Goal: Check status: Check status

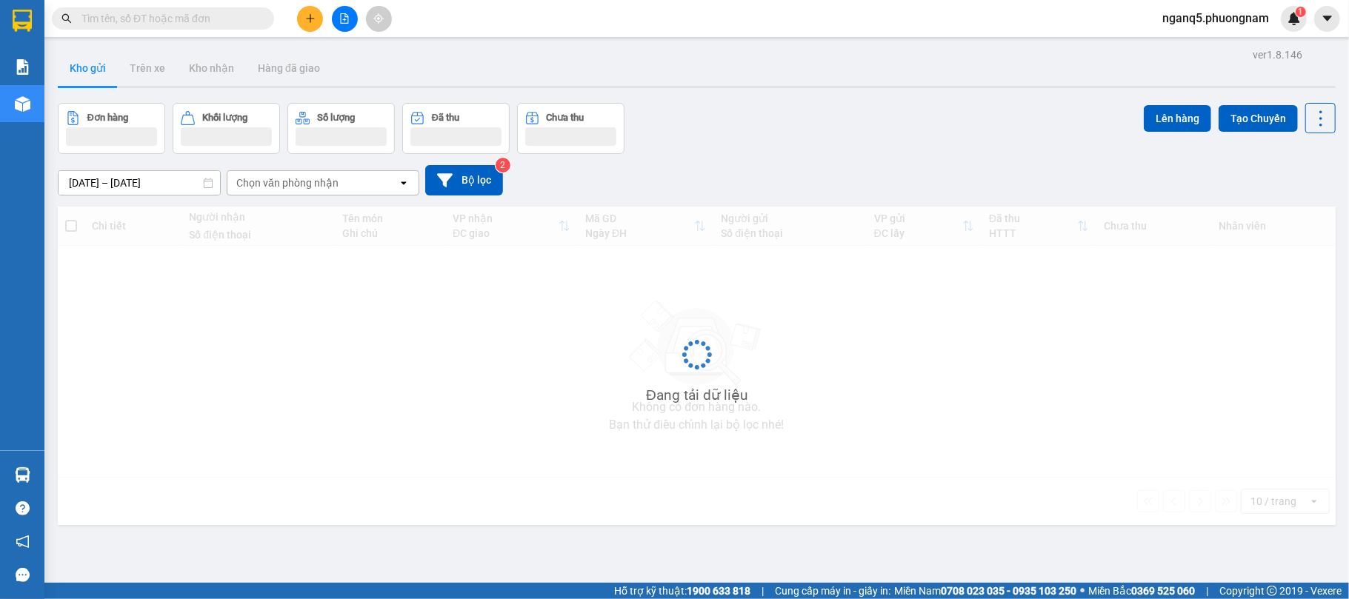
click at [117, 10] on input "text" at bounding box center [168, 18] width 175 height 16
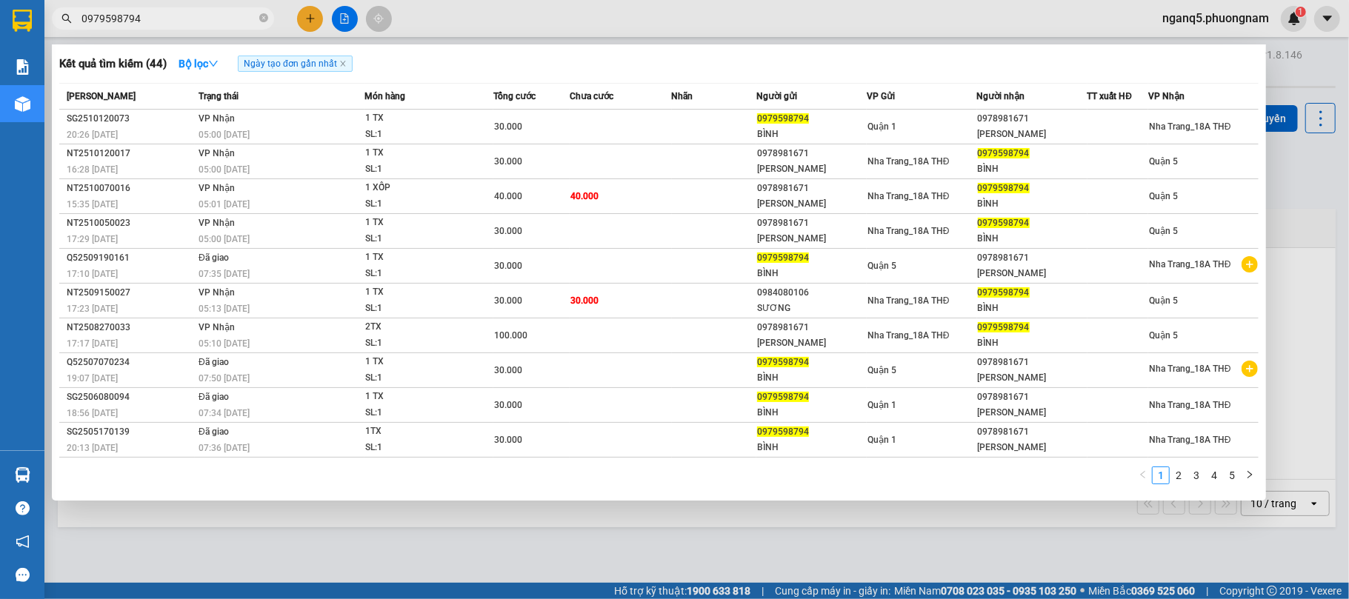
click at [176, 16] on input "0979598794" at bounding box center [168, 18] width 175 height 16
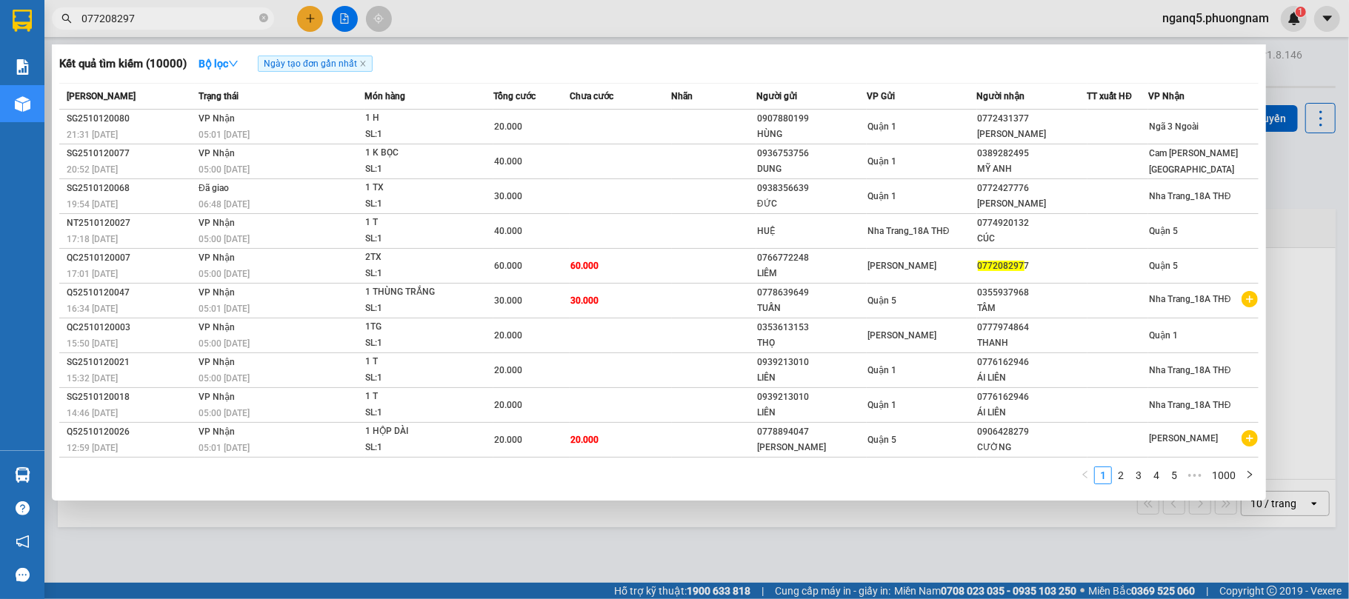
type input "0772082977"
